Goal: Check status: Check status

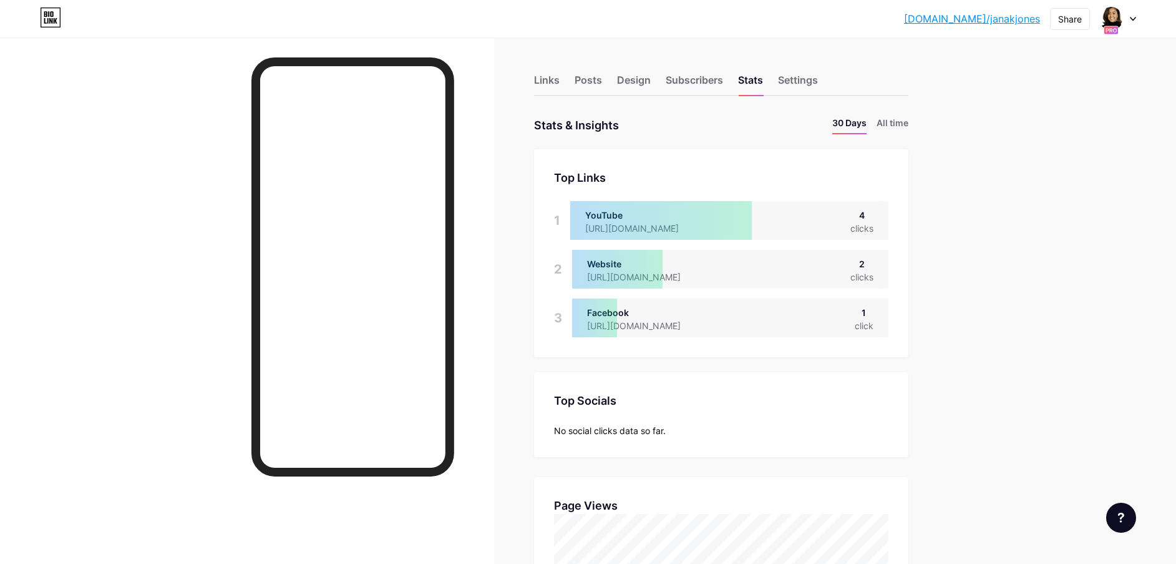
scroll to position [564, 1176]
click at [1135, 29] on div at bounding box center [1118, 18] width 36 height 22
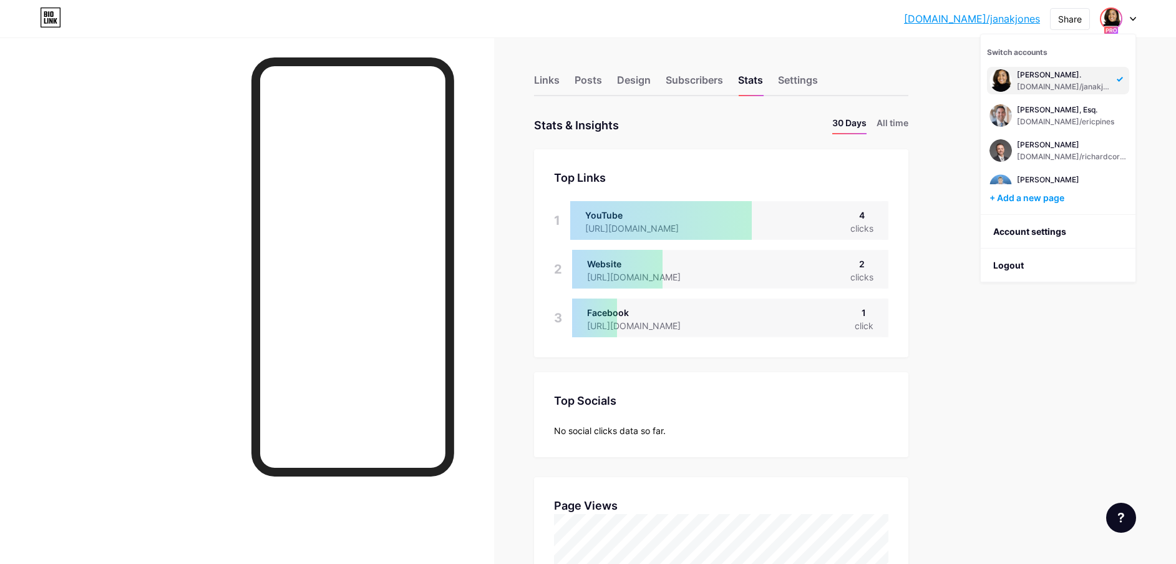
scroll to position [574, 0]
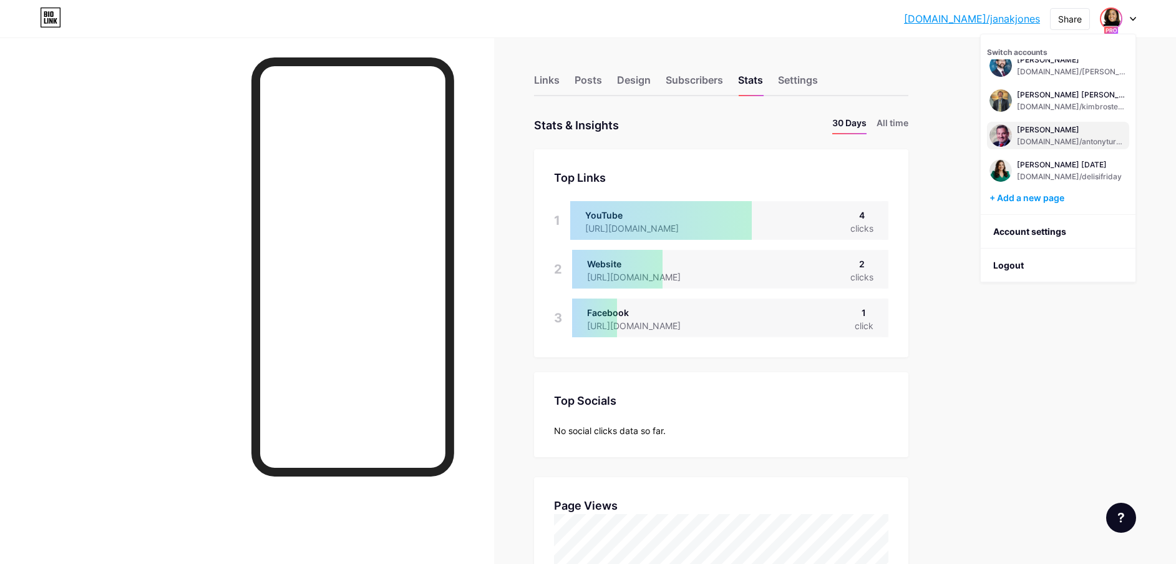
click at [1046, 137] on div "[DOMAIN_NAME]/antonyturbeville" at bounding box center [1072, 142] width 110 height 10
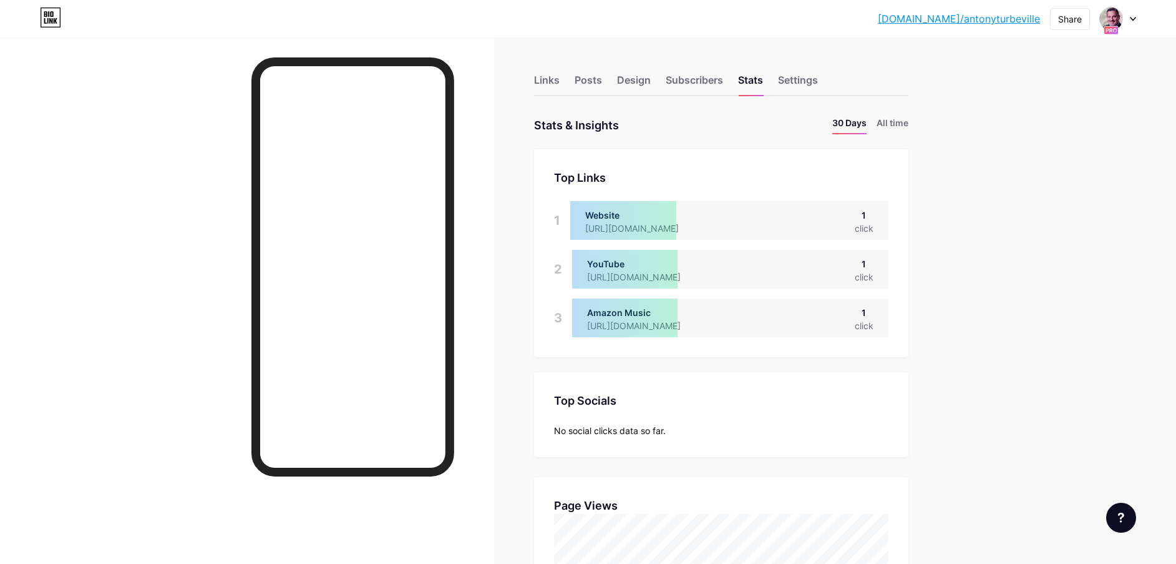
scroll to position [564, 1176]
click at [895, 118] on li "All time" at bounding box center [893, 125] width 32 height 18
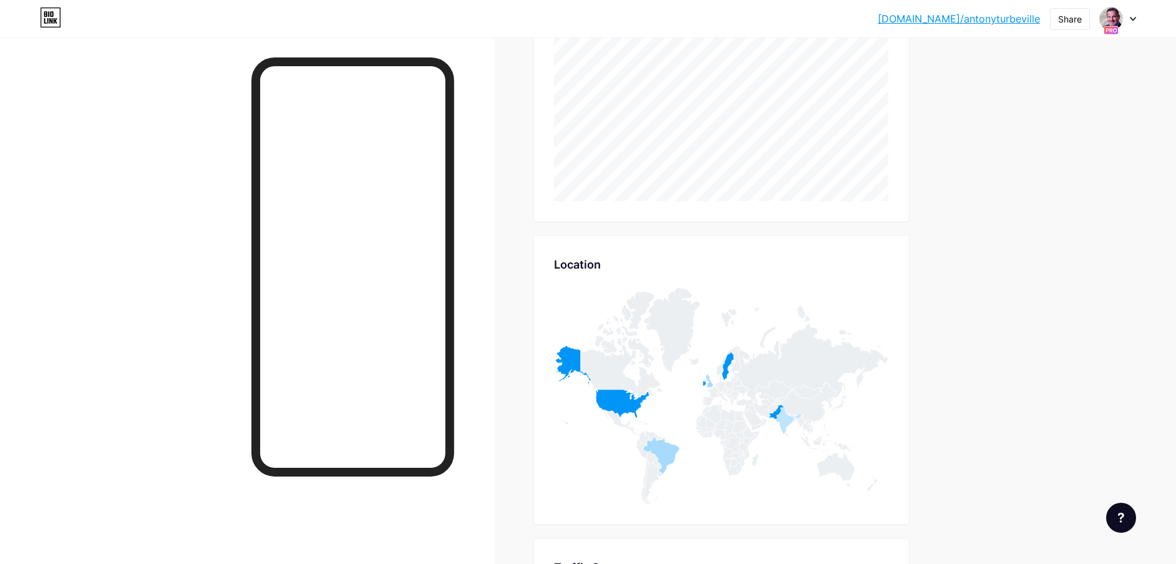
scroll to position [276, 0]
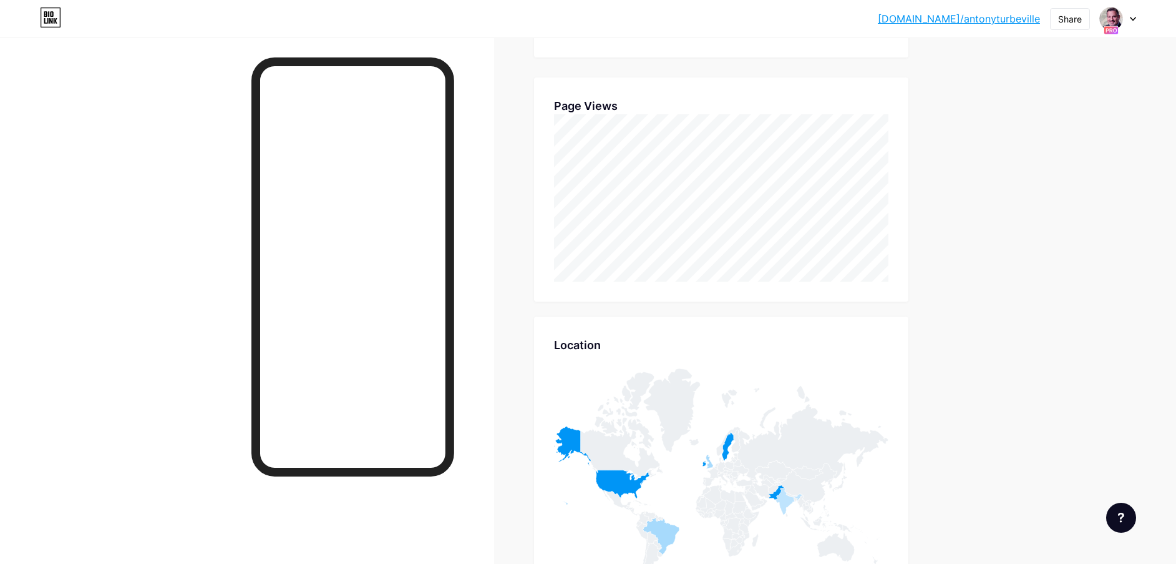
click at [1136, 17] on icon at bounding box center [1133, 19] width 6 height 4
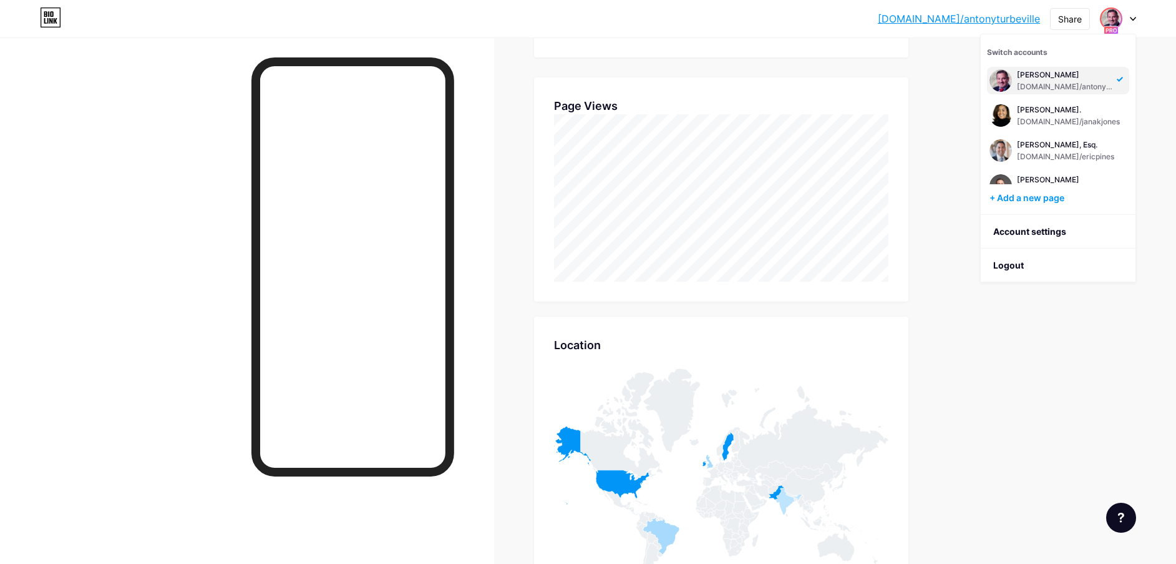
scroll to position [442, 0]
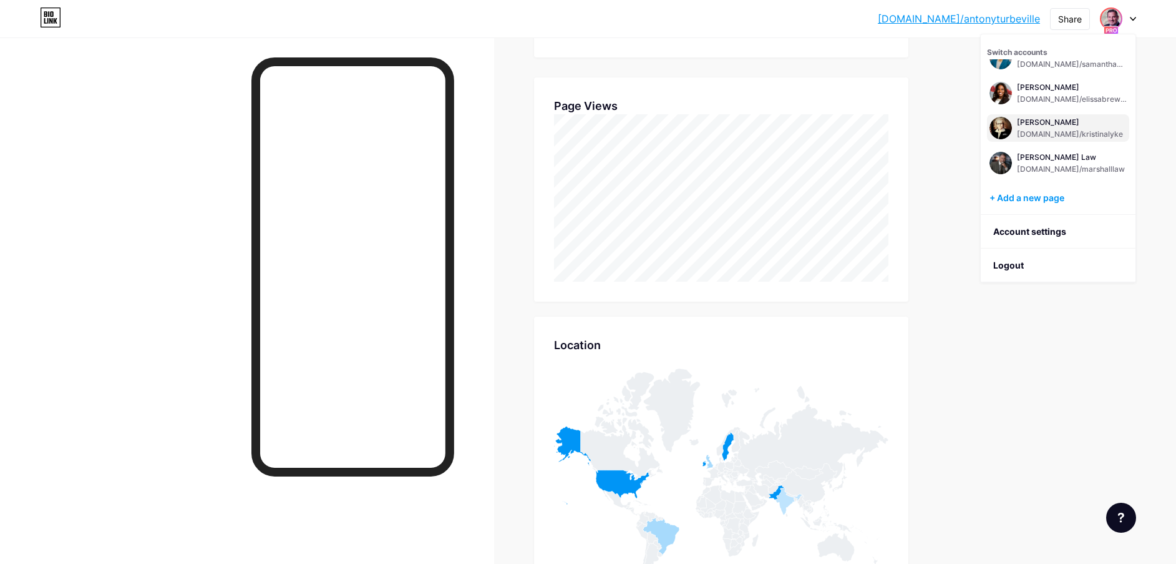
click at [1038, 130] on div "[DOMAIN_NAME]/kristinalyke" at bounding box center [1070, 134] width 106 height 10
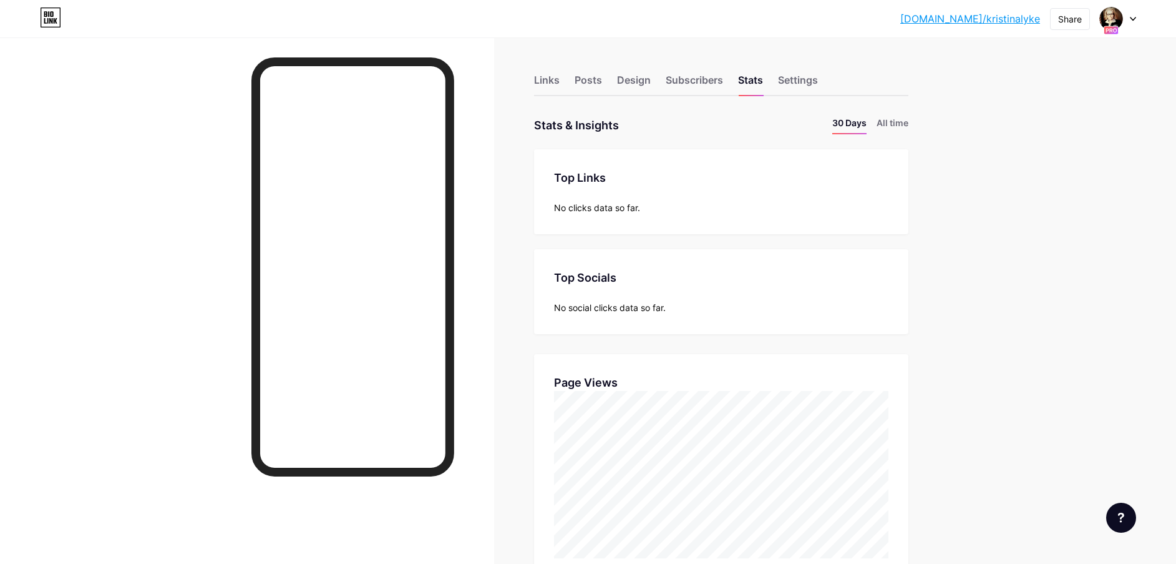
scroll to position [564, 1176]
click at [900, 130] on li "All time" at bounding box center [893, 125] width 32 height 18
click at [895, 121] on li "All time" at bounding box center [893, 125] width 32 height 18
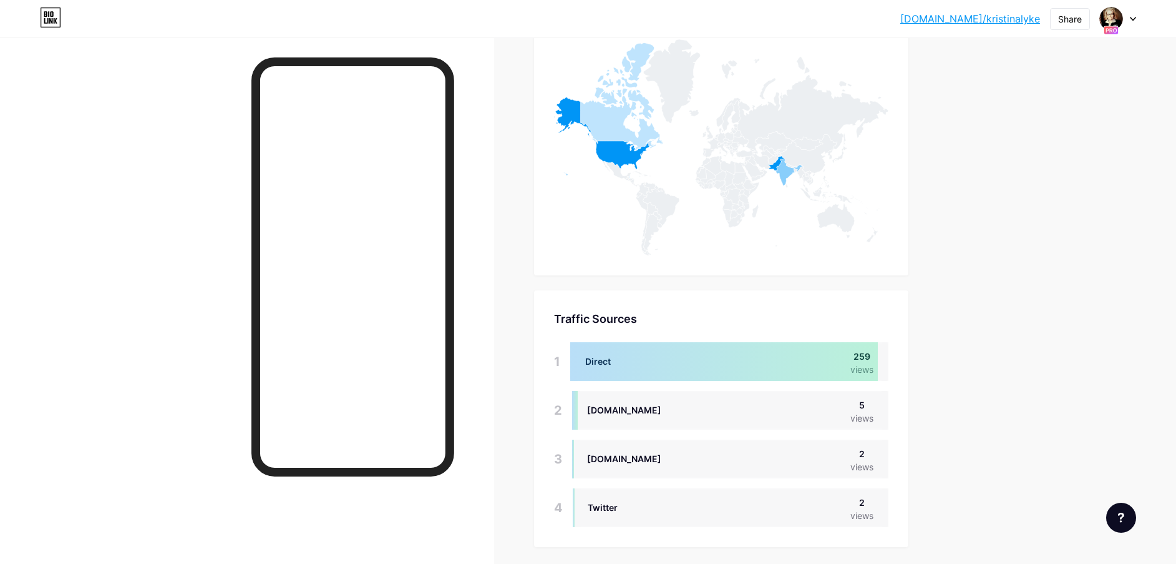
scroll to position [651, 0]
